Goal: Find specific page/section: Find specific page/section

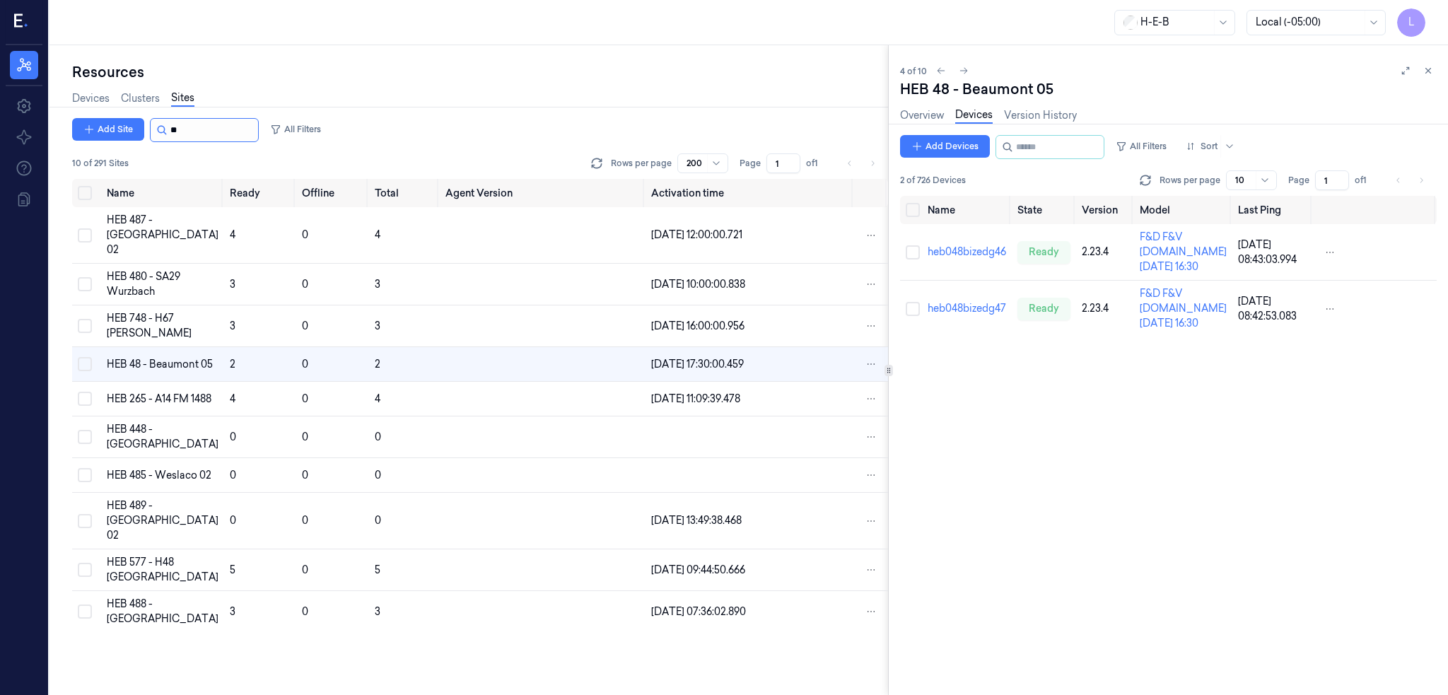
click at [189, 129] on input "string" at bounding box center [212, 130] width 85 height 23
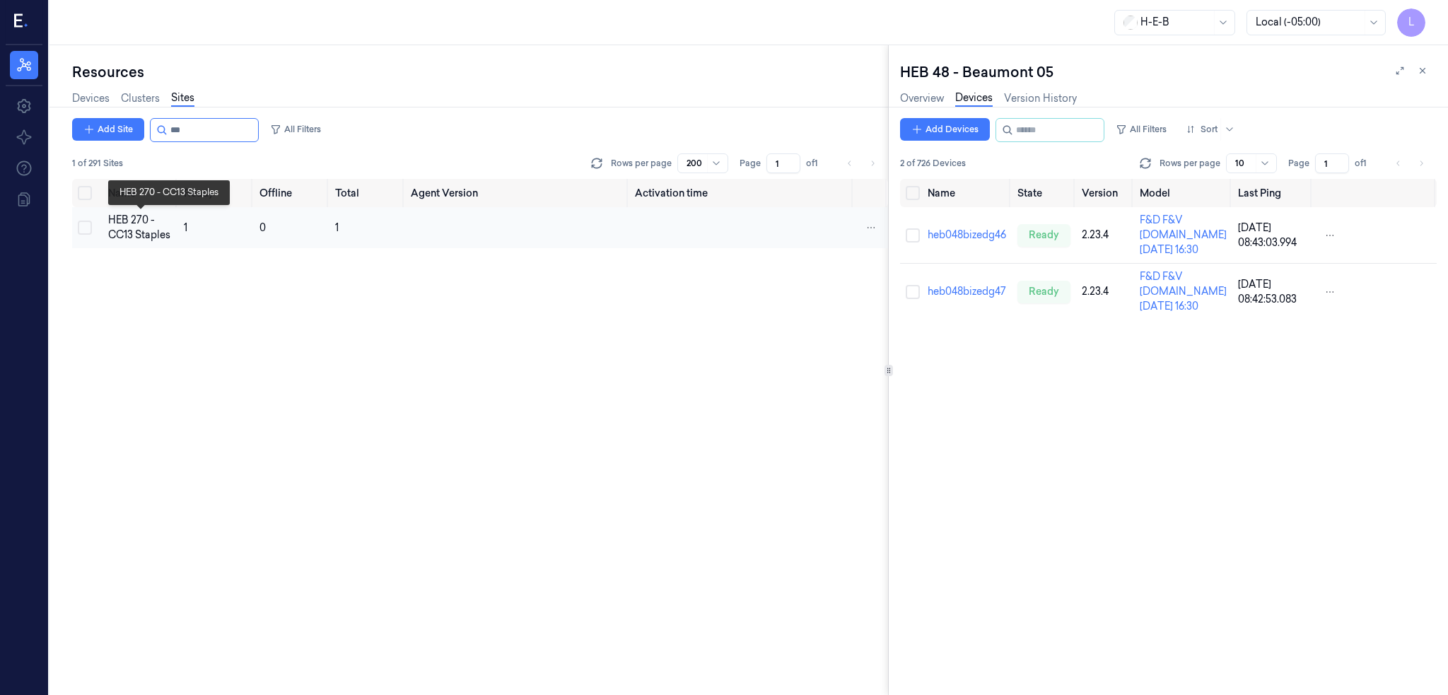
type input "***"
click at [120, 240] on div "HEB 270 - CC13 Staples" at bounding box center [140, 228] width 64 height 30
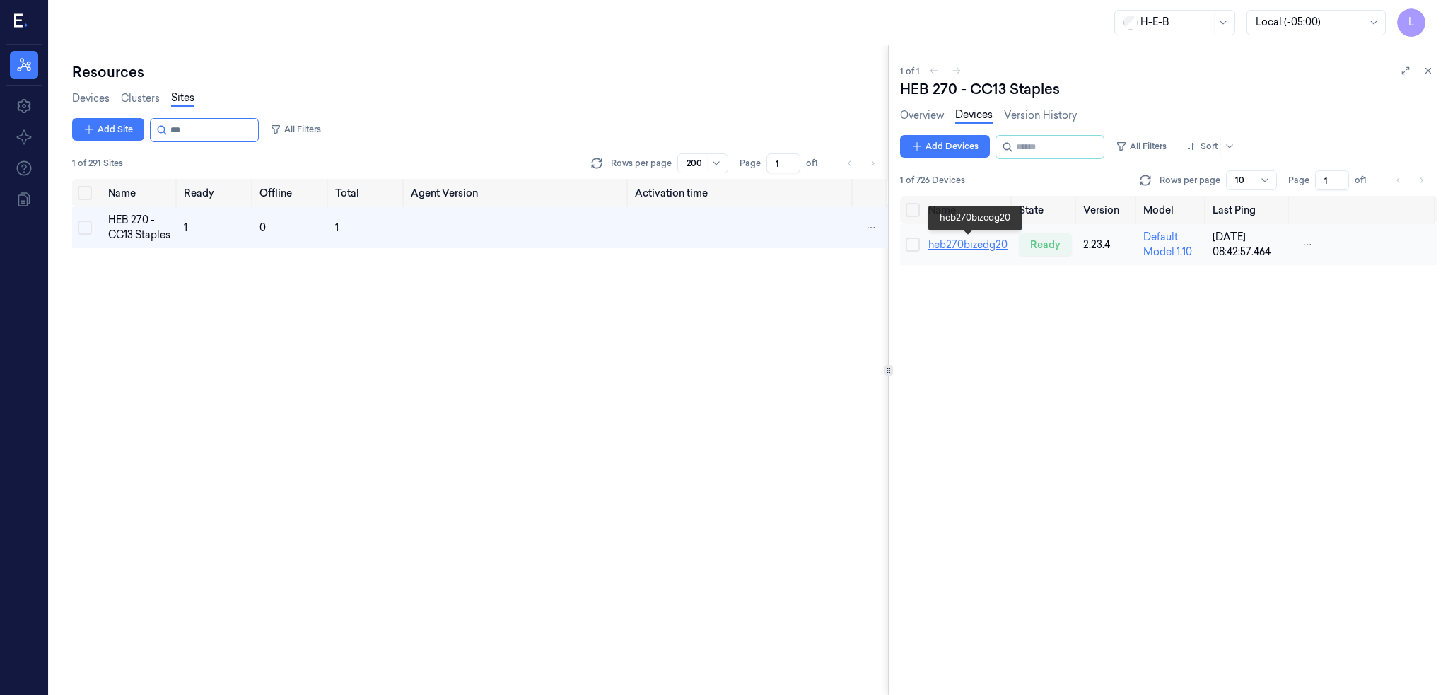
click at [944, 238] on link "heb270bizedg20" at bounding box center [967, 244] width 79 height 13
